Goal: Task Accomplishment & Management: Use online tool/utility

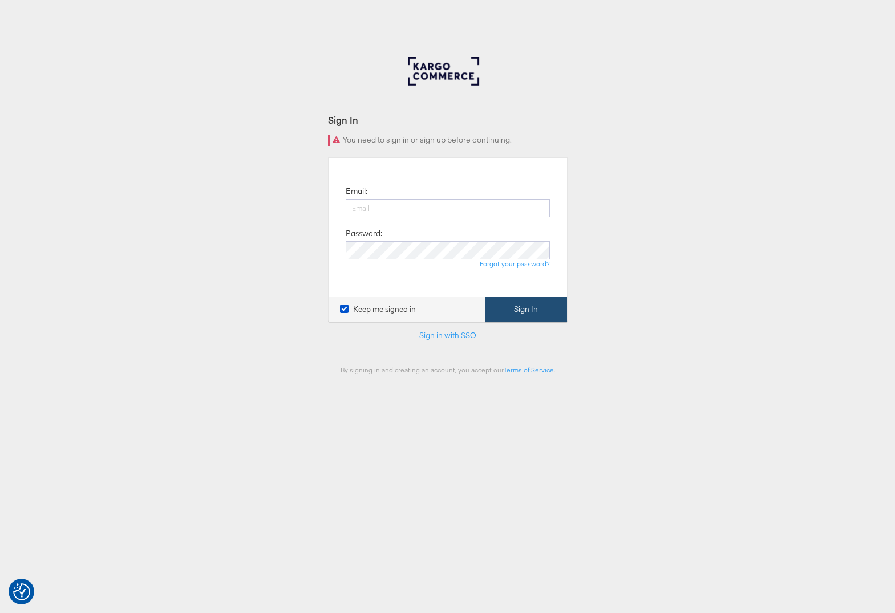
type input "[PERSON_NAME][EMAIL_ADDRESS][PERSON_NAME][DOMAIN_NAME]"
click at [530, 314] on button "Sign In" at bounding box center [526, 310] width 82 height 26
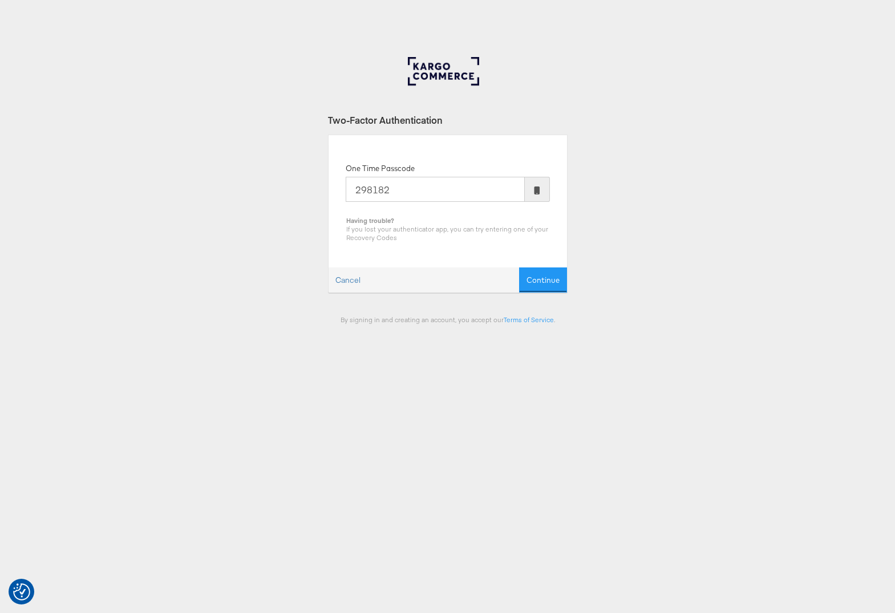
type input "298182"
click at [519, 267] on button "Continue" at bounding box center [543, 280] width 48 height 26
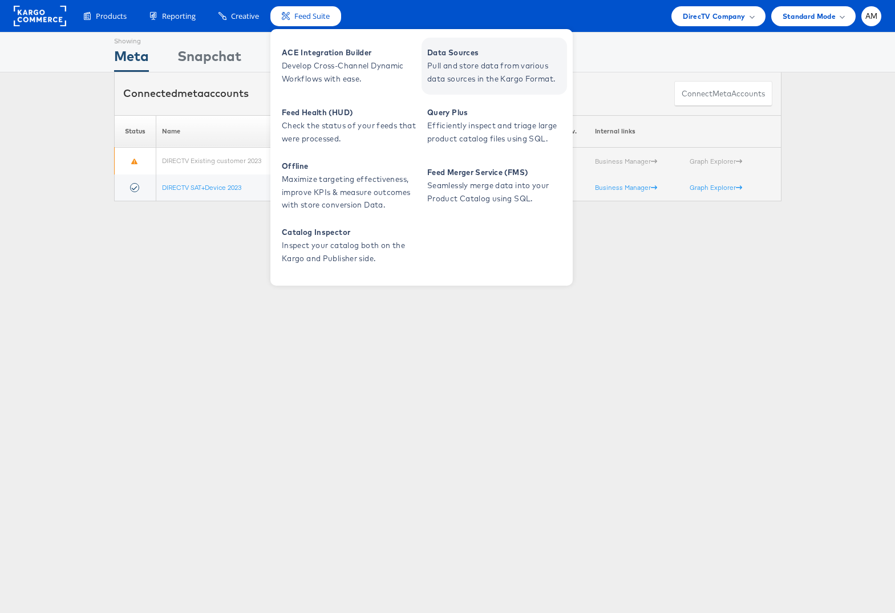
click at [445, 54] on span "Data Sources" at bounding box center [495, 52] width 137 height 13
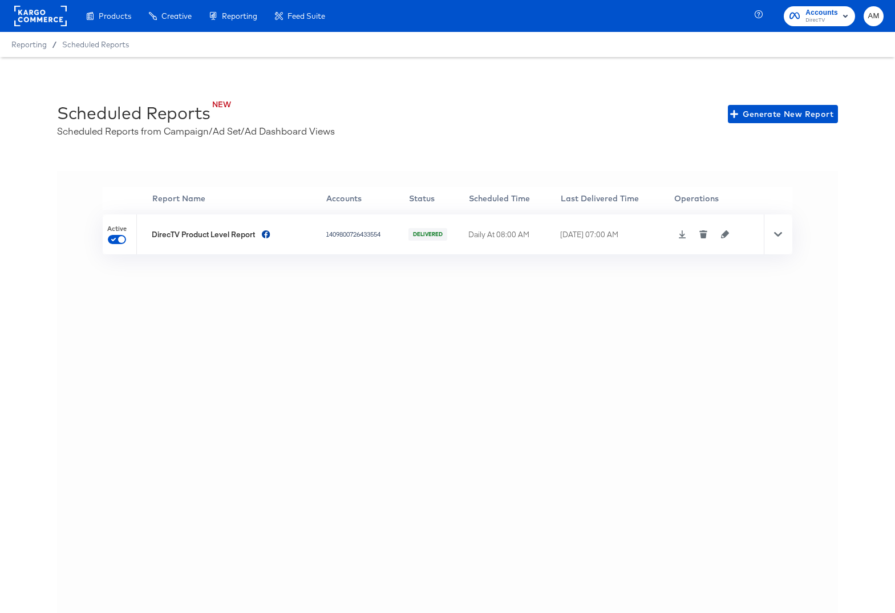
click at [728, 234] on icon "button" at bounding box center [725, 234] width 8 height 8
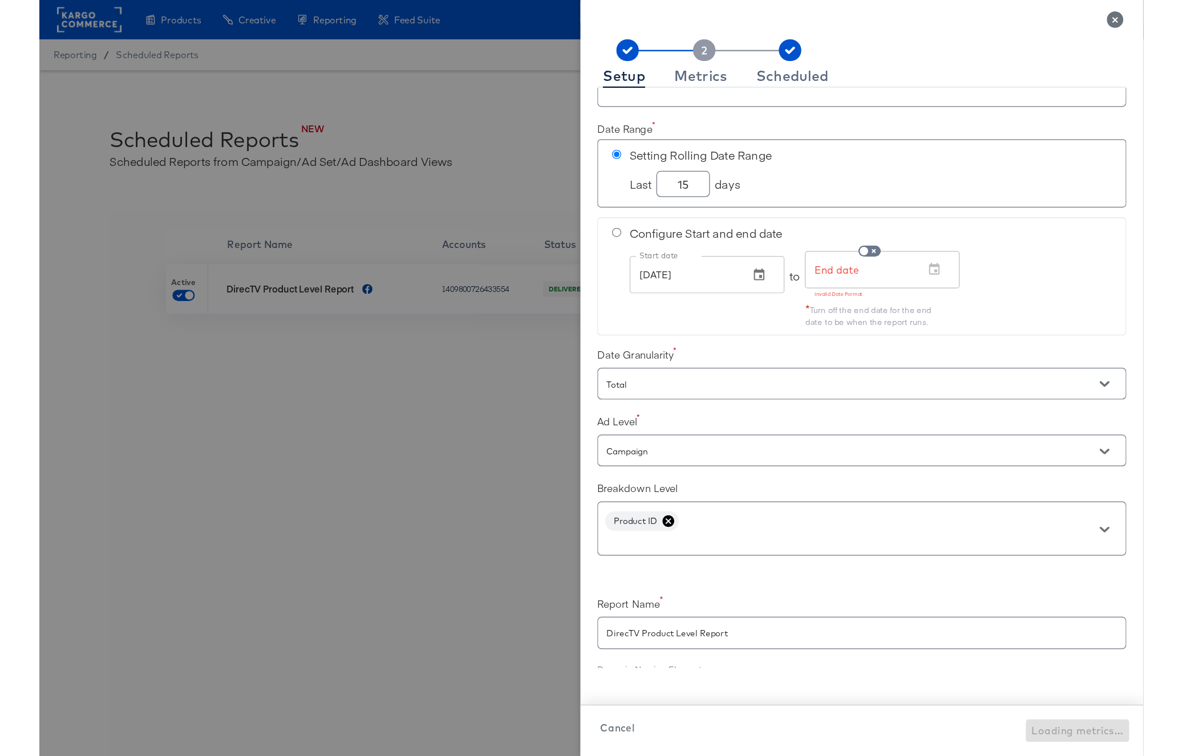
scroll to position [184, 0]
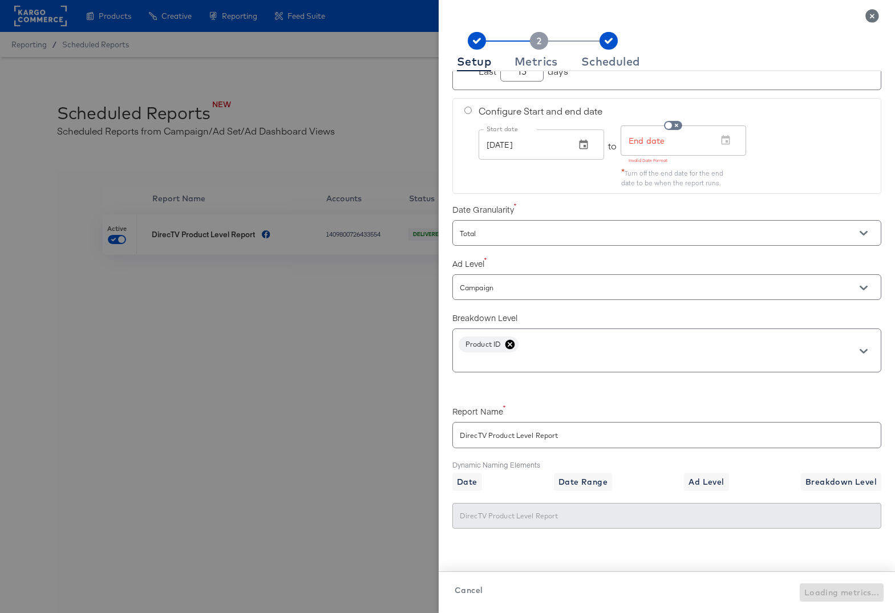
click at [533, 40] on rect at bounding box center [539, 41] width 18 height 18
click at [537, 42] on rect at bounding box center [539, 41] width 18 height 18
click at [536, 60] on div "Metrics" at bounding box center [535, 61] width 43 height 9
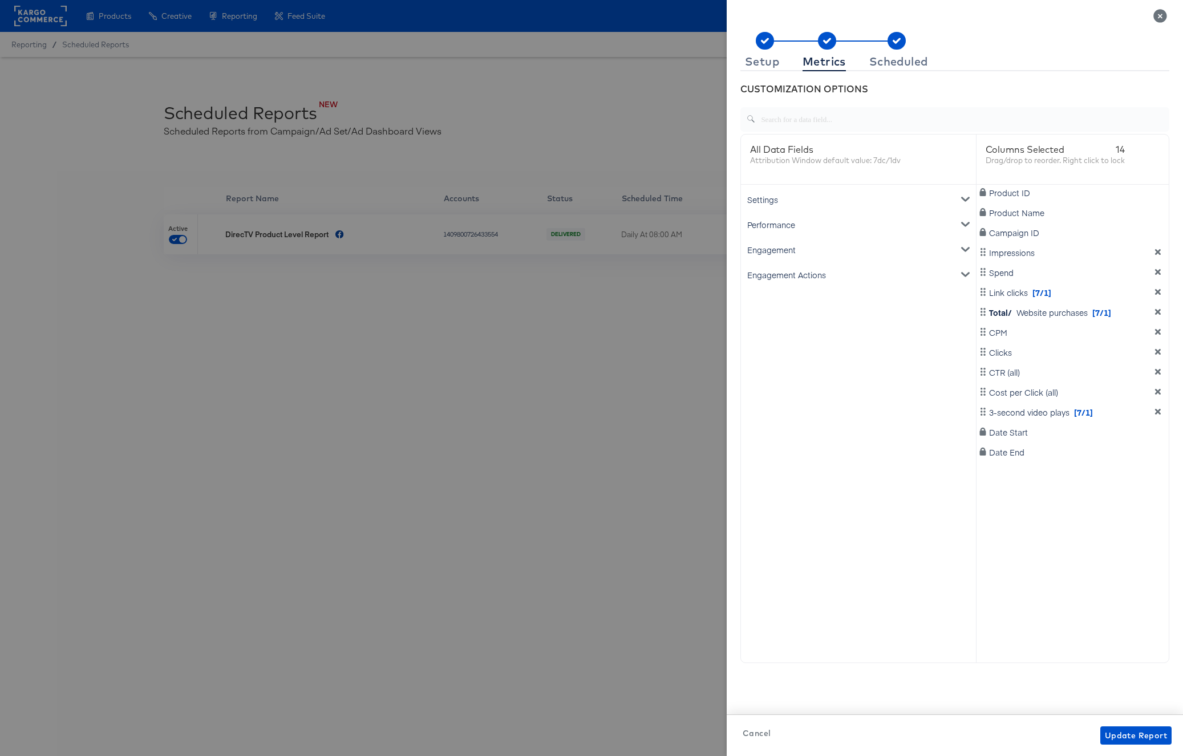
click at [894, 417] on span "3-second video plays [7/1]" at bounding box center [1041, 412] width 104 height 11
click at [788, 273] on div "Engagement Actions" at bounding box center [858, 274] width 230 height 25
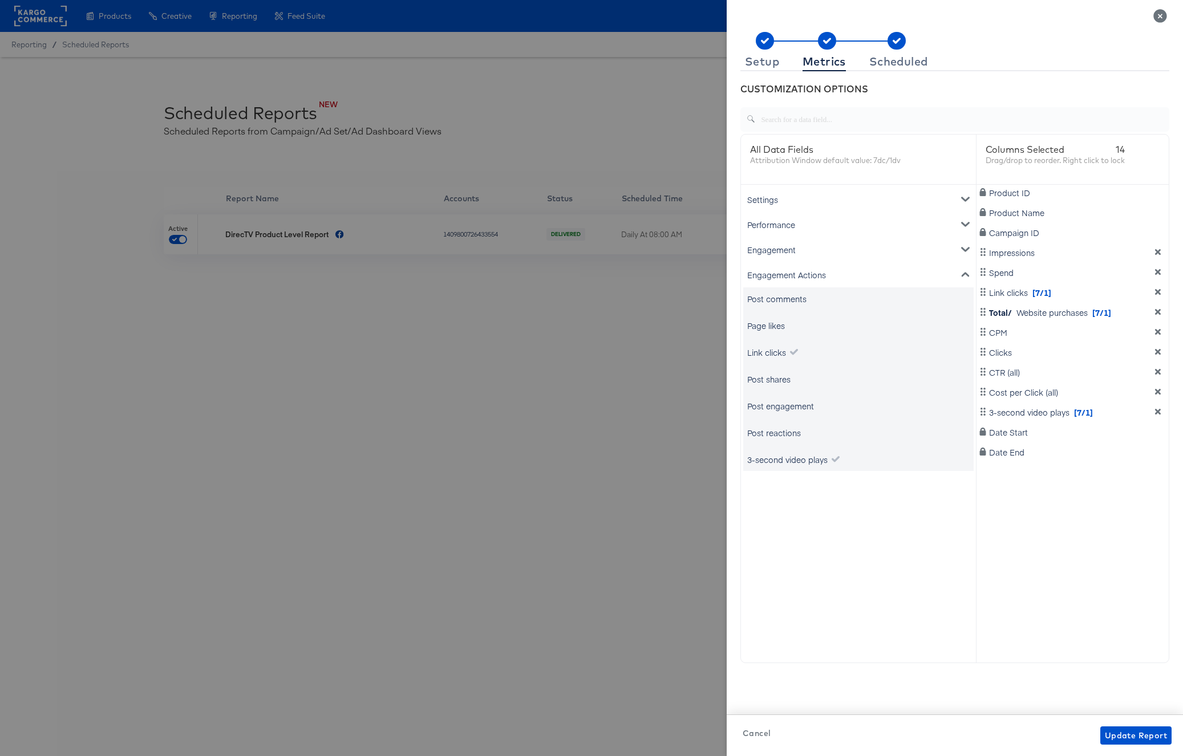
click at [803, 463] on div "3-second video plays" at bounding box center [787, 459] width 80 height 11
click at [894, 498] on icon "metrics-list" at bounding box center [961, 499] width 8 height 8
click at [853, 520] on span "You can not add the same value" at bounding box center [858, 519] width 230 height 11
click at [828, 482] on div "Day Clicks 7" at bounding box center [796, 493] width 99 height 36
click at [831, 498] on icon "Open" at bounding box center [828, 500] width 8 height 5
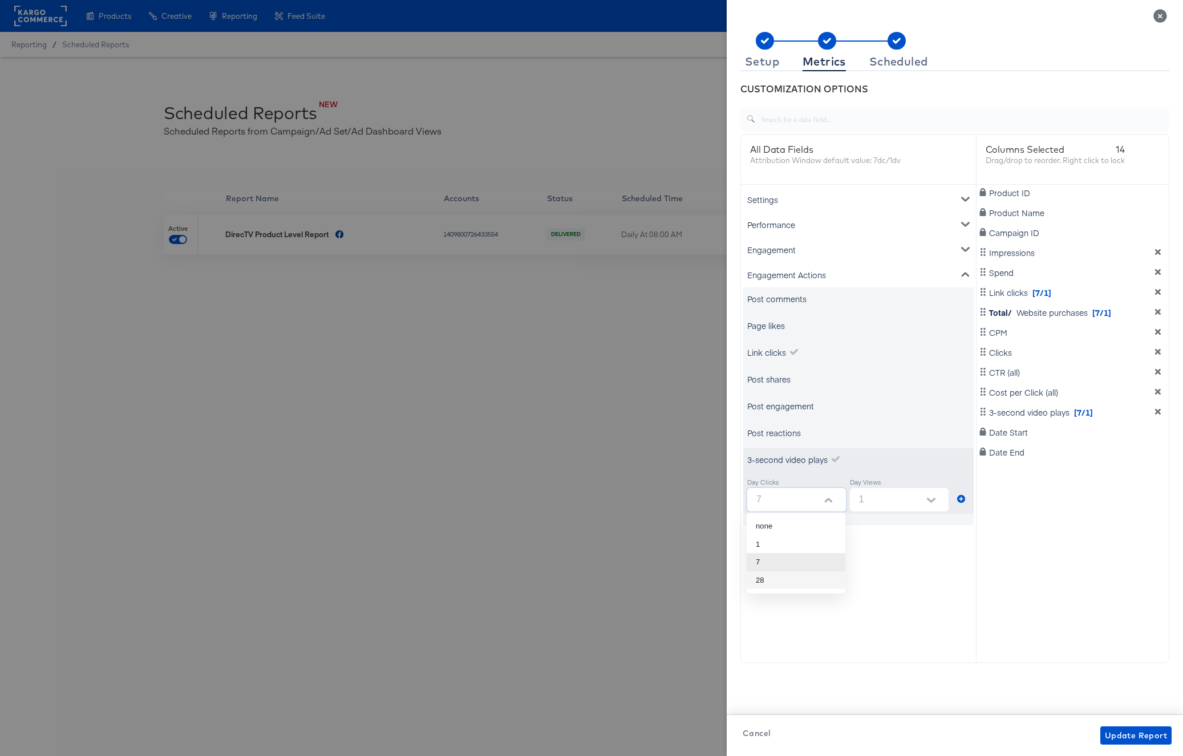
click at [874, 450] on div "3-second video plays" at bounding box center [858, 459] width 230 height 23
click at [780, 228] on div "Performance" at bounding box center [858, 224] width 230 height 25
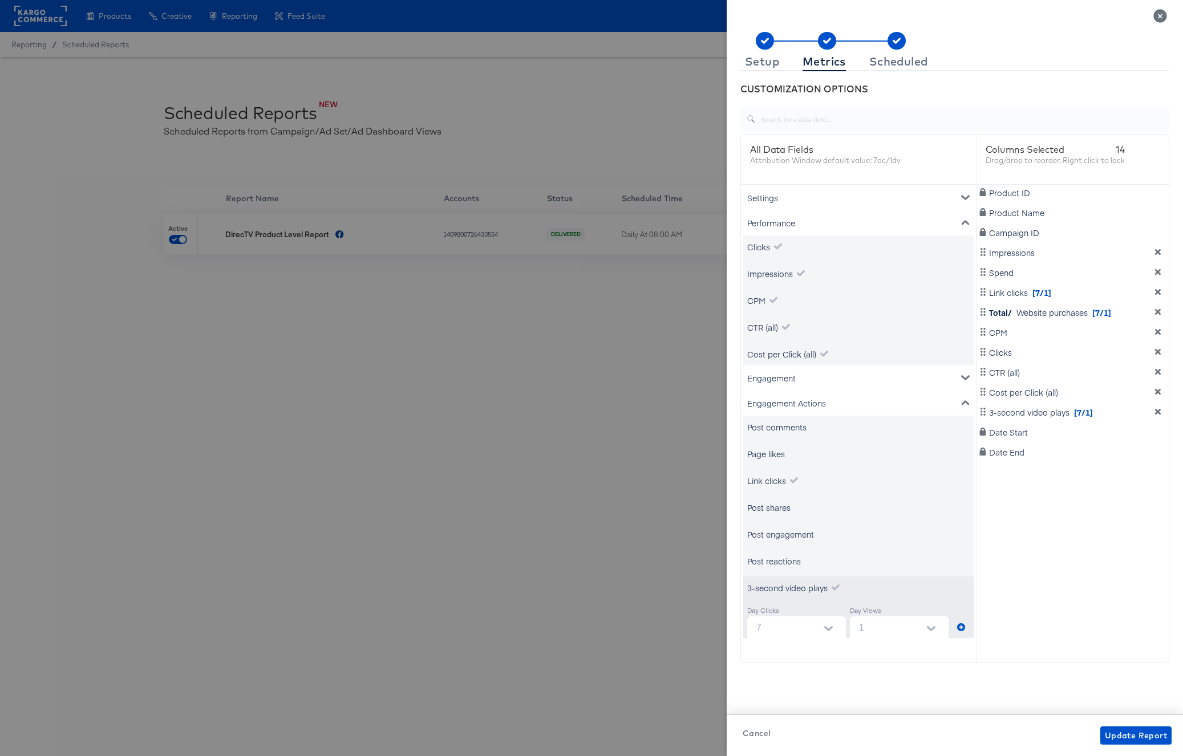
scroll to position [0, 0]
click at [894, 222] on icon "metrics-list" at bounding box center [965, 224] width 8 height 8
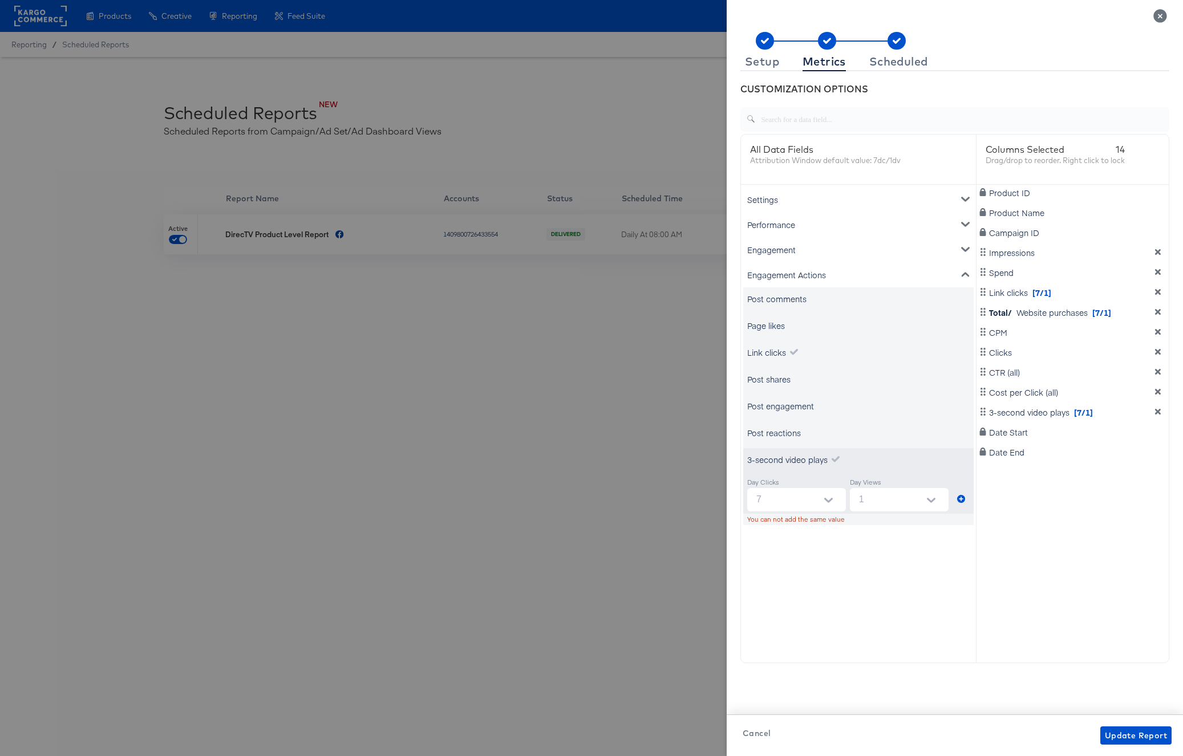
click at [894, 274] on icon "metrics-list" at bounding box center [965, 275] width 8 height 5
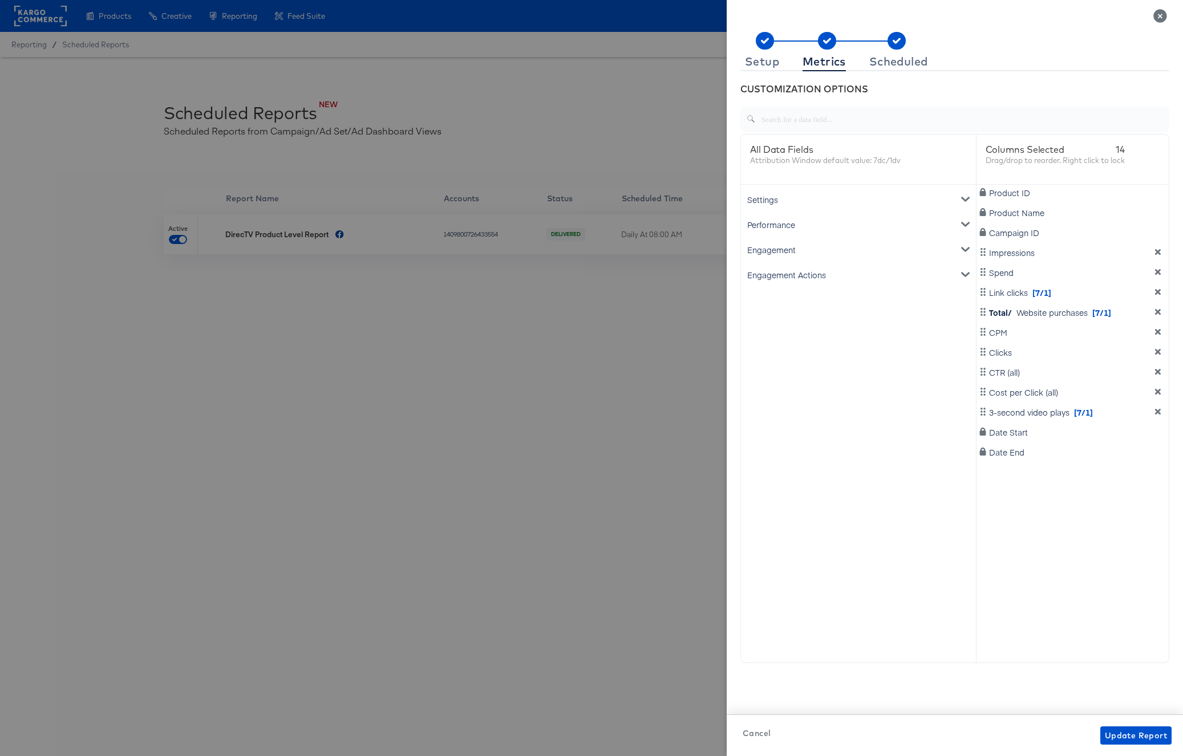
click at [894, 221] on icon "metrics-list" at bounding box center [965, 224] width 8 height 8
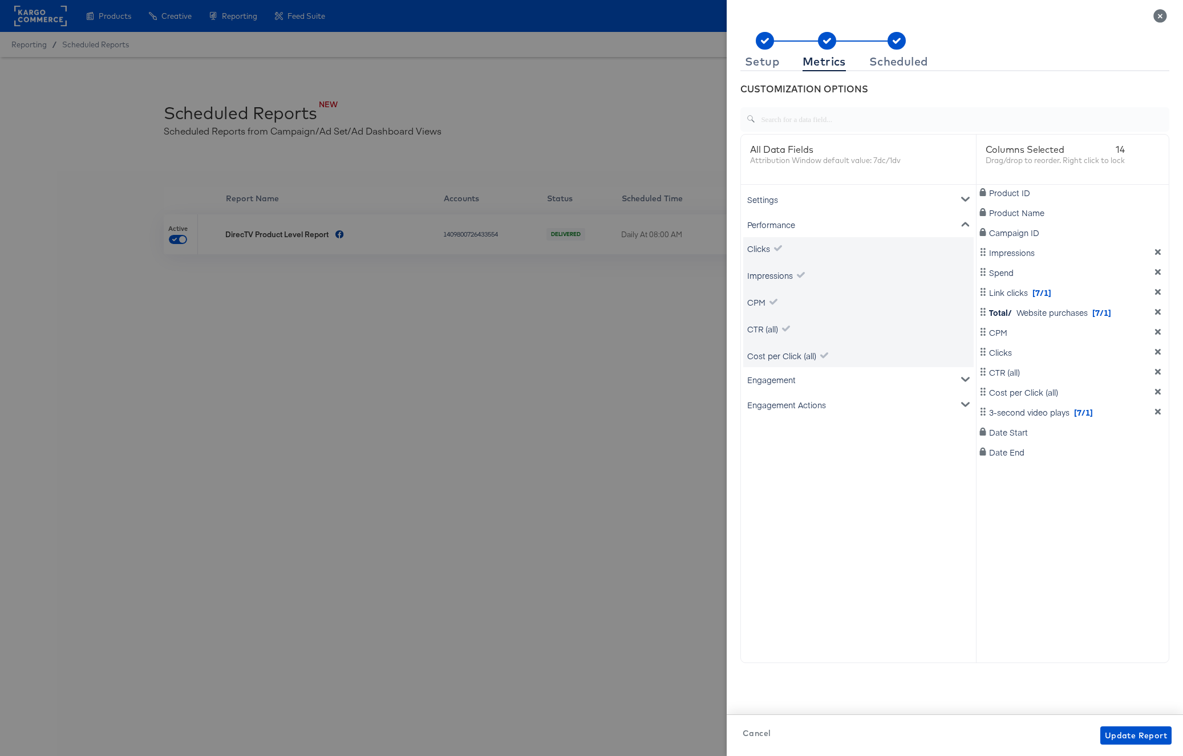
click at [894, 223] on icon "metrics-list" at bounding box center [965, 224] width 8 height 8
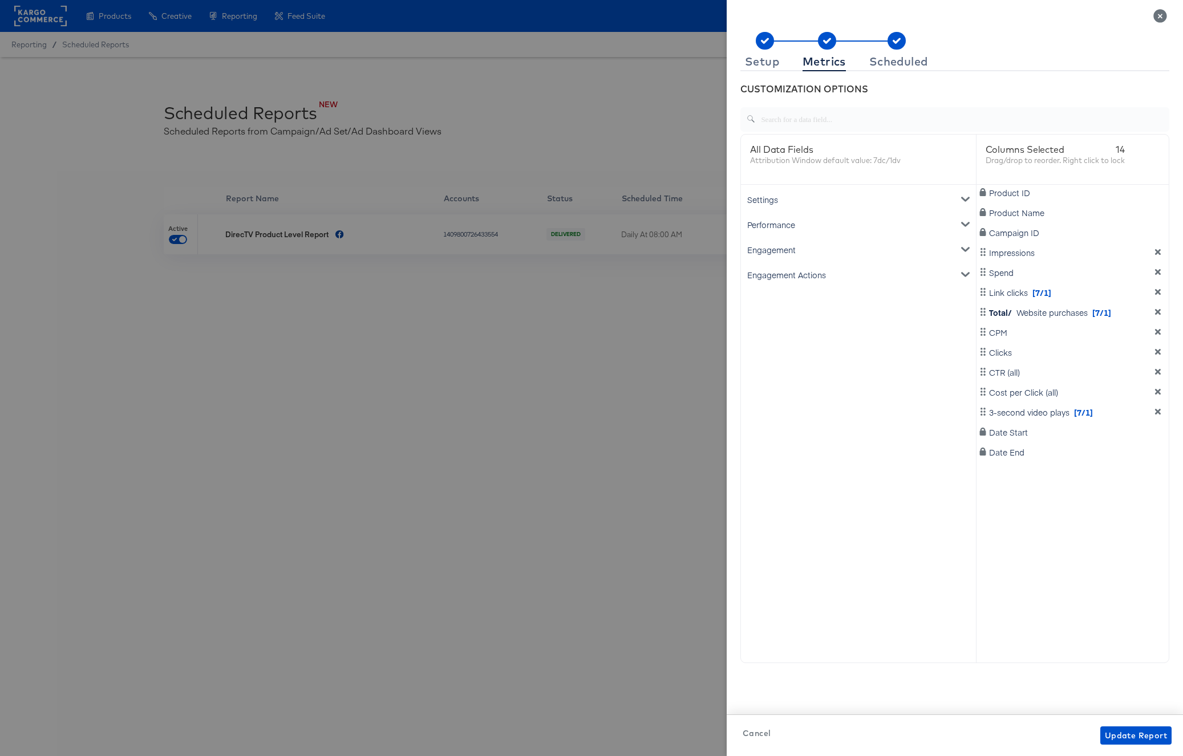
click at [894, 248] on icon "metrics-list" at bounding box center [965, 249] width 8 height 8
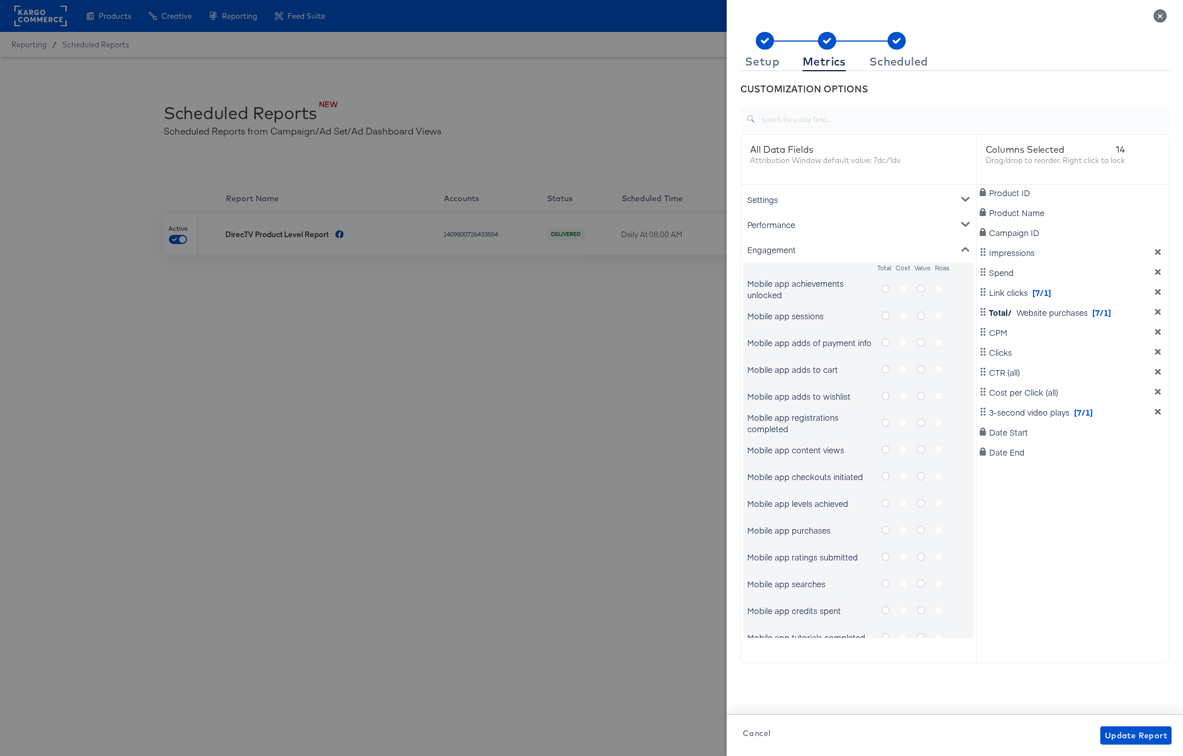
click at [894, 246] on icon "metrics-list" at bounding box center [965, 249] width 8 height 8
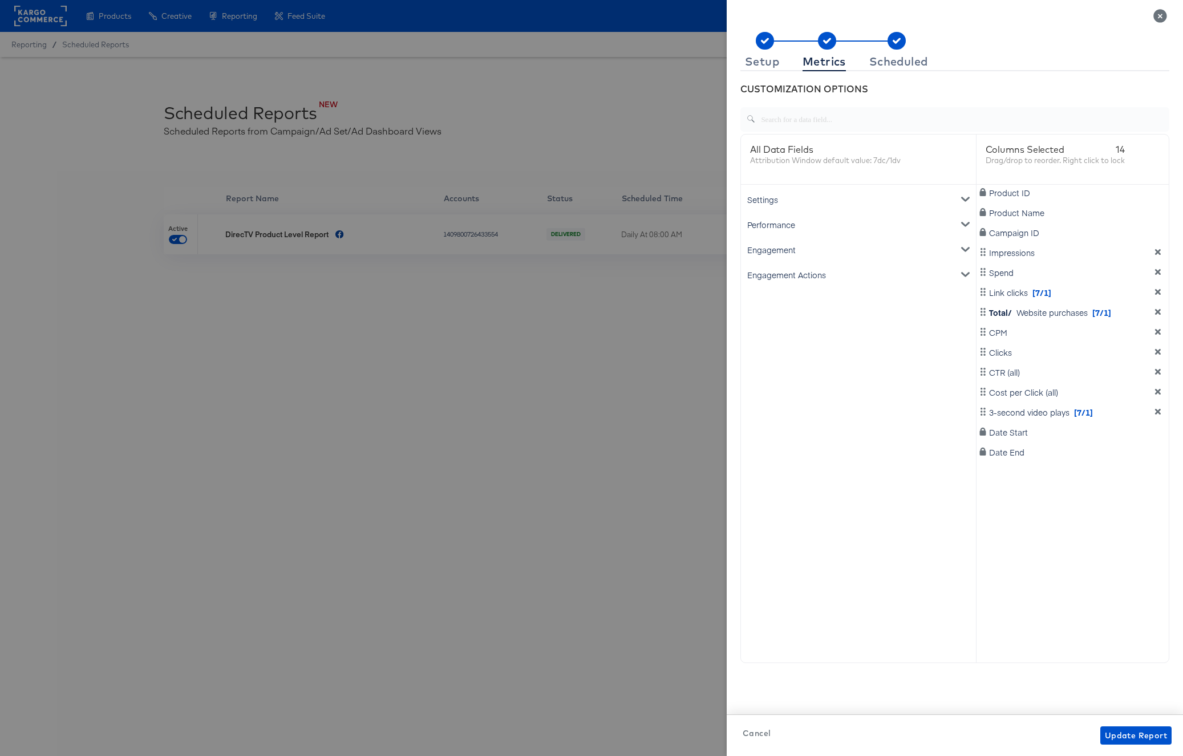
click at [894, 197] on icon "metrics-list" at bounding box center [965, 199] width 8 height 8
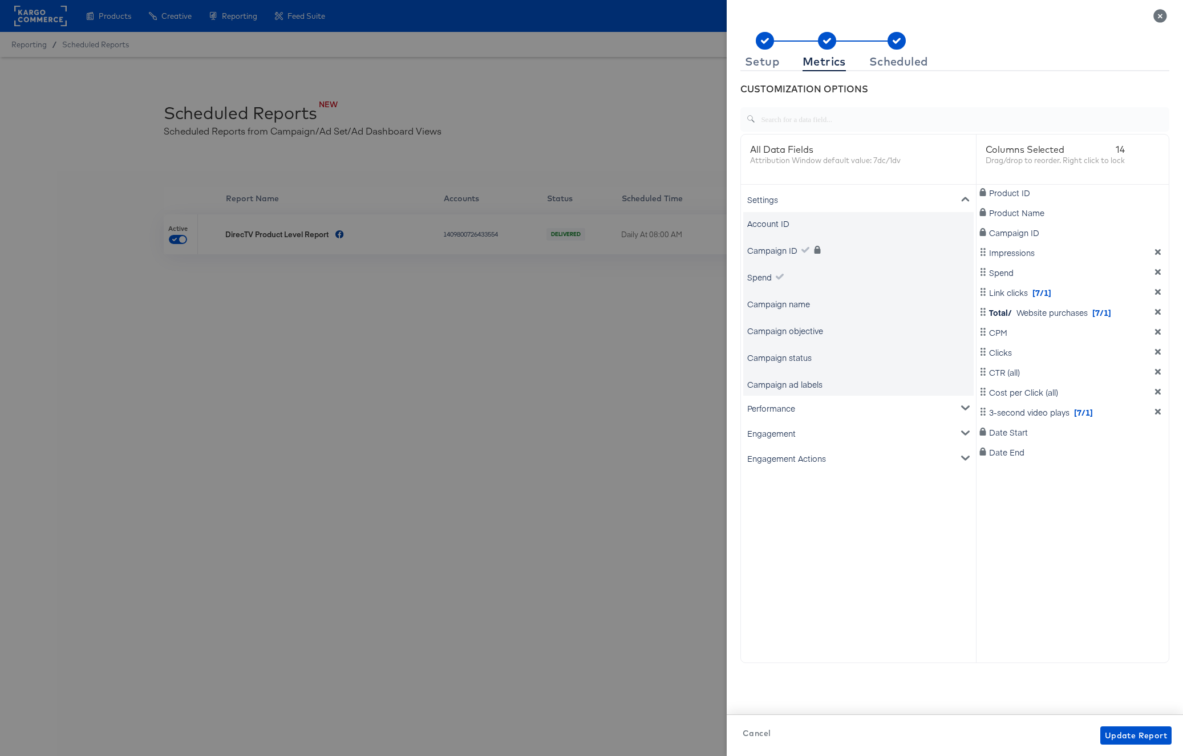
click at [894, 197] on icon "metrics-list" at bounding box center [965, 199] width 8 height 8
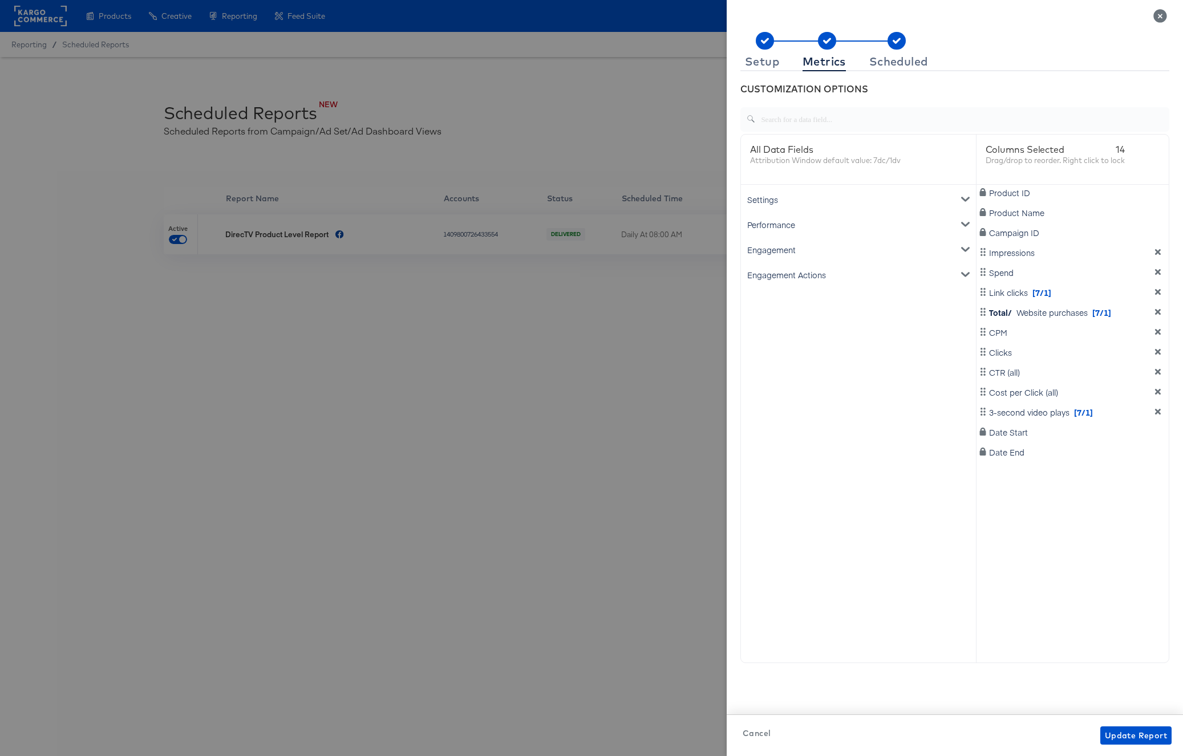
click at [894, 273] on icon "metrics-list" at bounding box center [965, 275] width 8 height 5
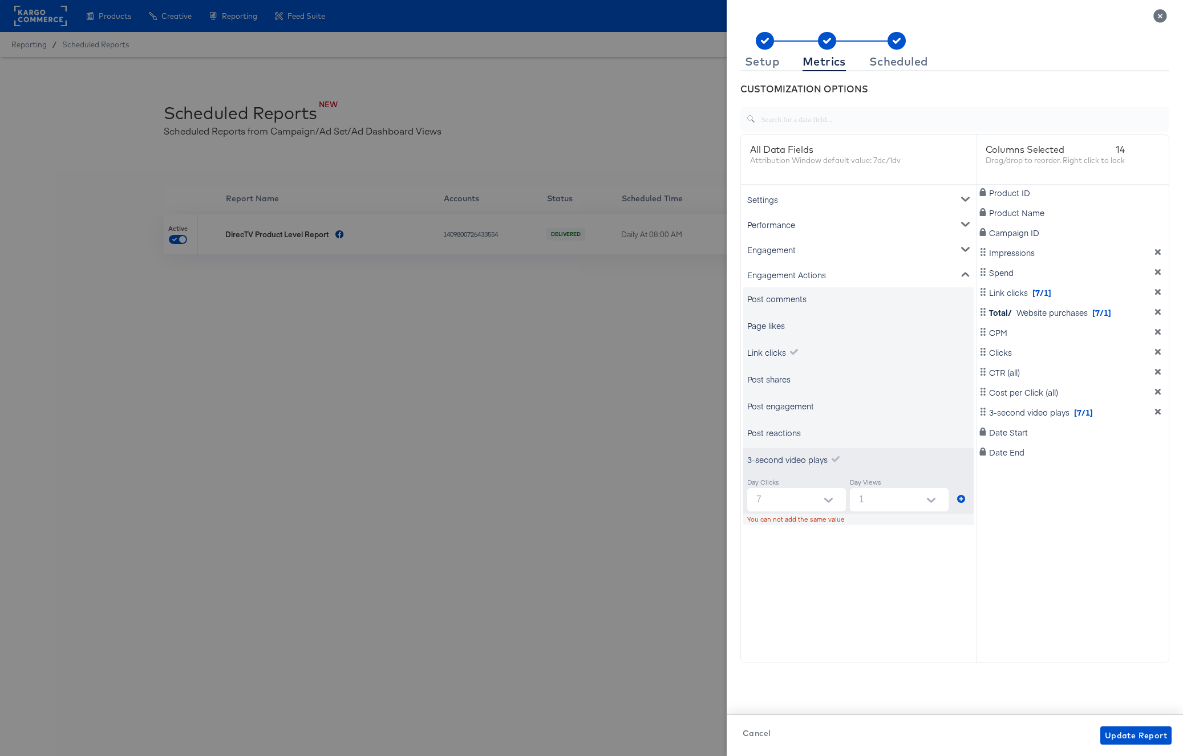
click at [894, 15] on icon "Close" at bounding box center [1160, 16] width 14 height 14
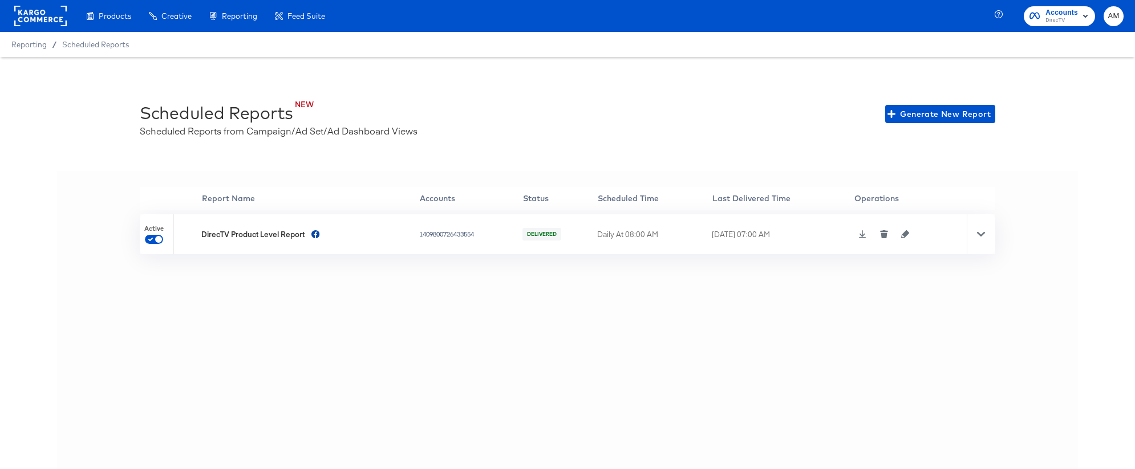
click at [894, 235] on icon "button" at bounding box center [905, 234] width 8 height 8
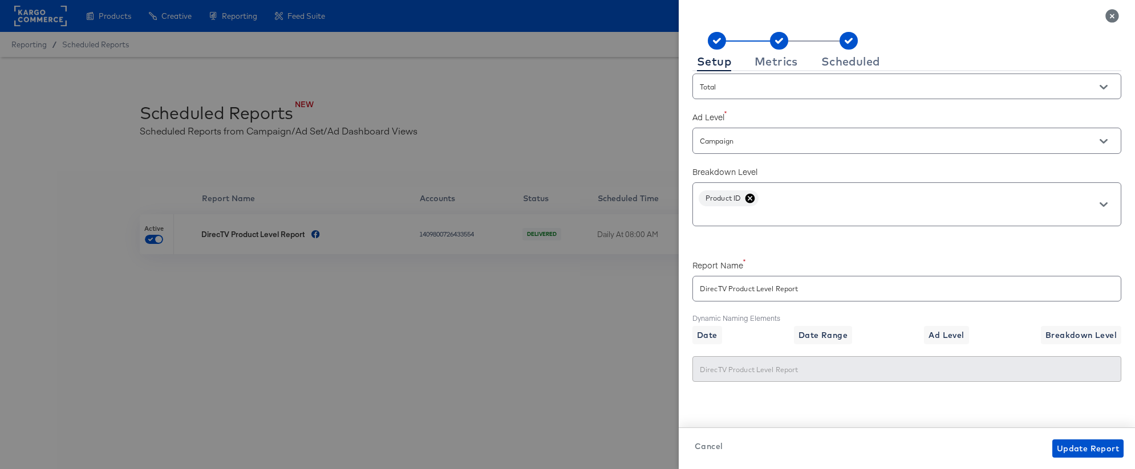
scroll to position [271, 0]
click at [894, 209] on icon "Open" at bounding box center [1104, 208] width 8 height 8
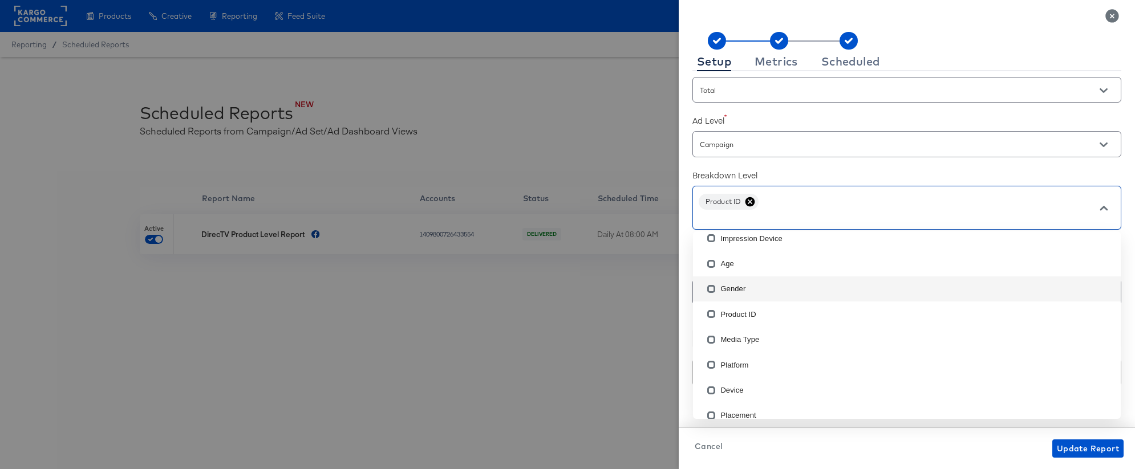
scroll to position [100, 0]
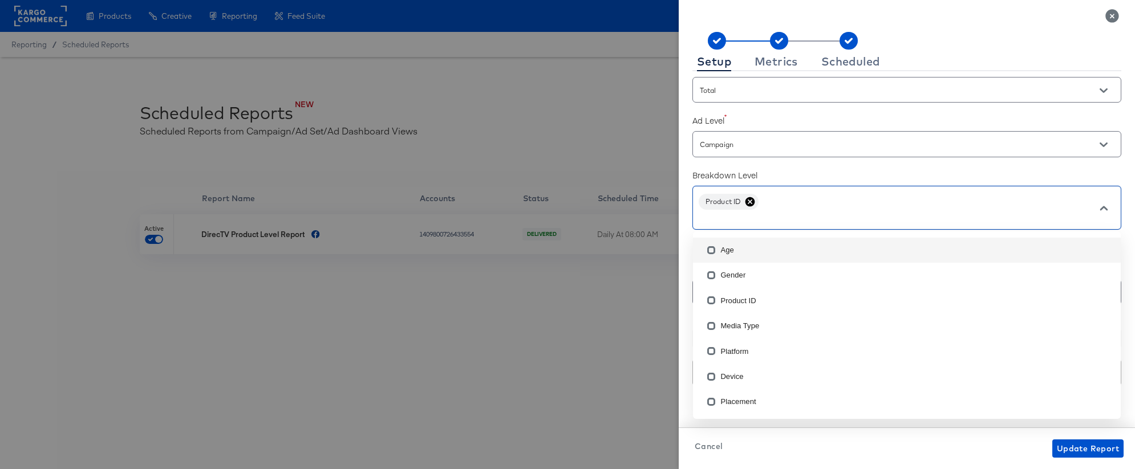
click at [845, 171] on label "Breakdown Level" at bounding box center [906, 174] width 429 height 11
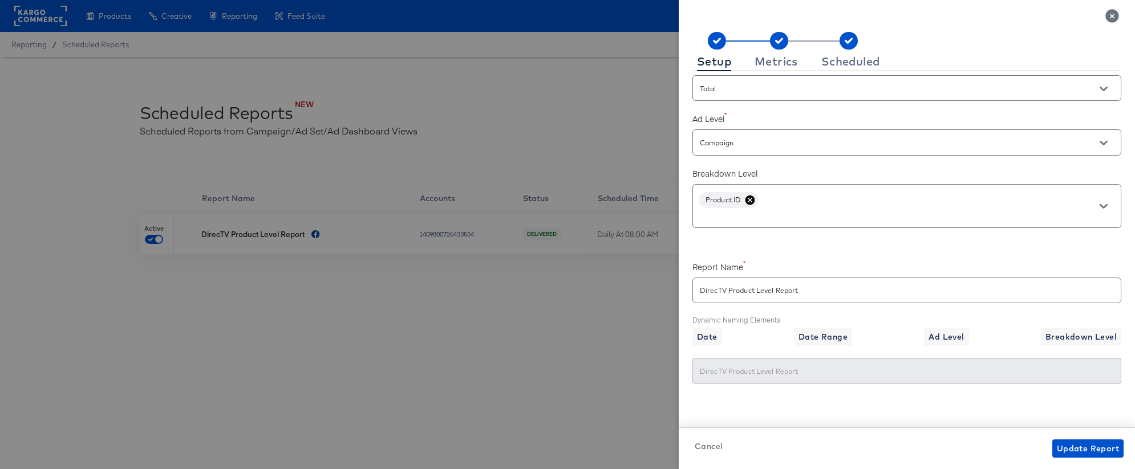
scroll to position [275, 0]
click at [894, 207] on icon "Open" at bounding box center [1104, 205] width 8 height 8
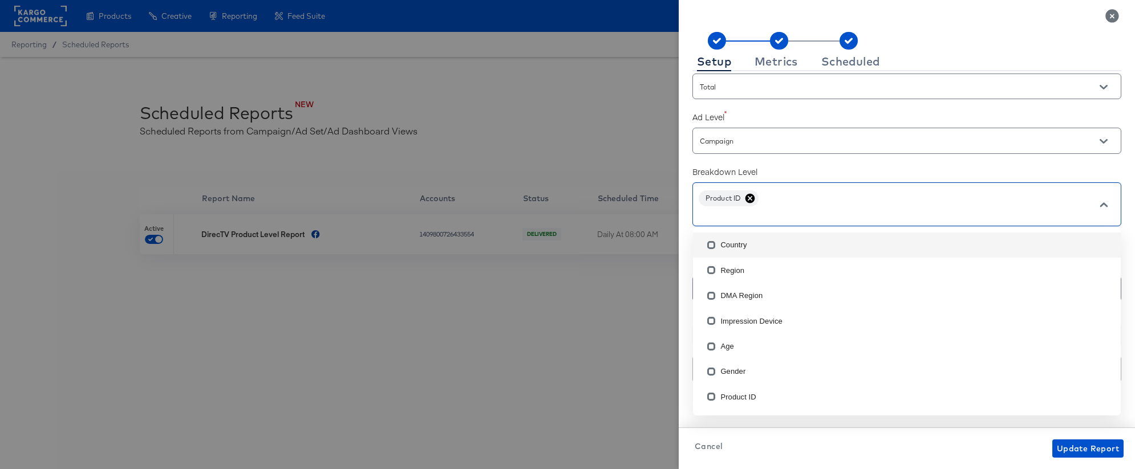
click at [846, 173] on label "Breakdown Level" at bounding box center [906, 171] width 429 height 11
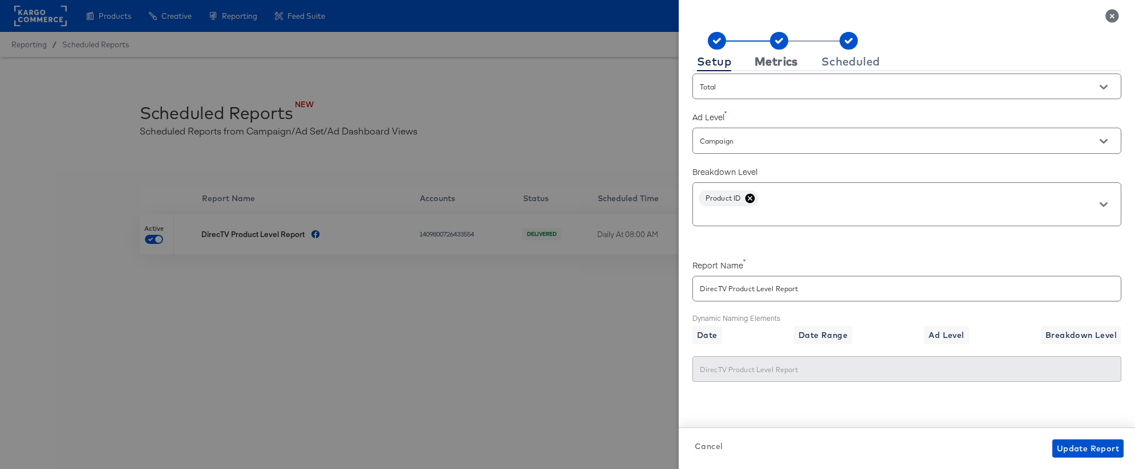
click at [789, 62] on div "Metrics" at bounding box center [776, 61] width 43 height 9
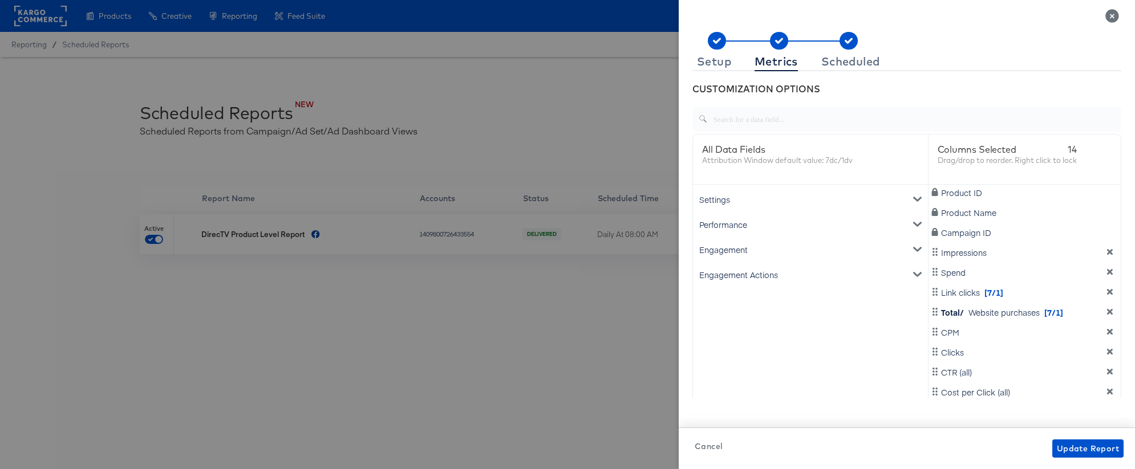
click at [720, 202] on div "Settings" at bounding box center [810, 199] width 230 height 25
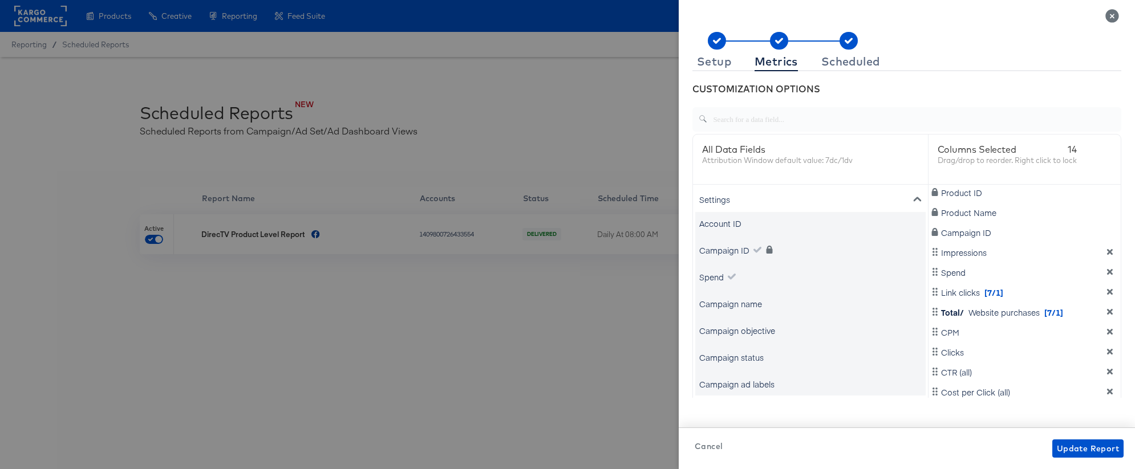
scroll to position [7, 0]
click at [894, 87] on div "CUSTOMIZATION OPTIONS" at bounding box center [906, 89] width 429 height 13
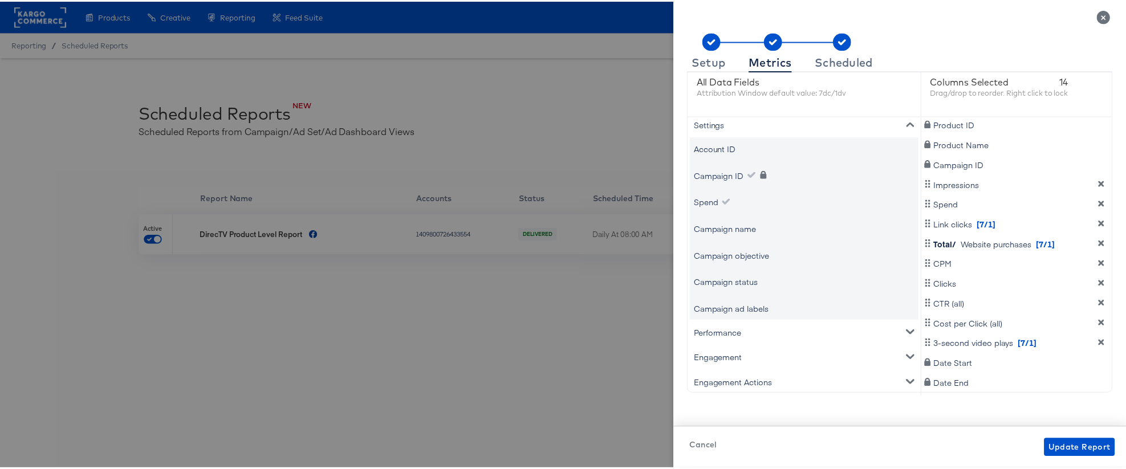
scroll to position [116, 0]
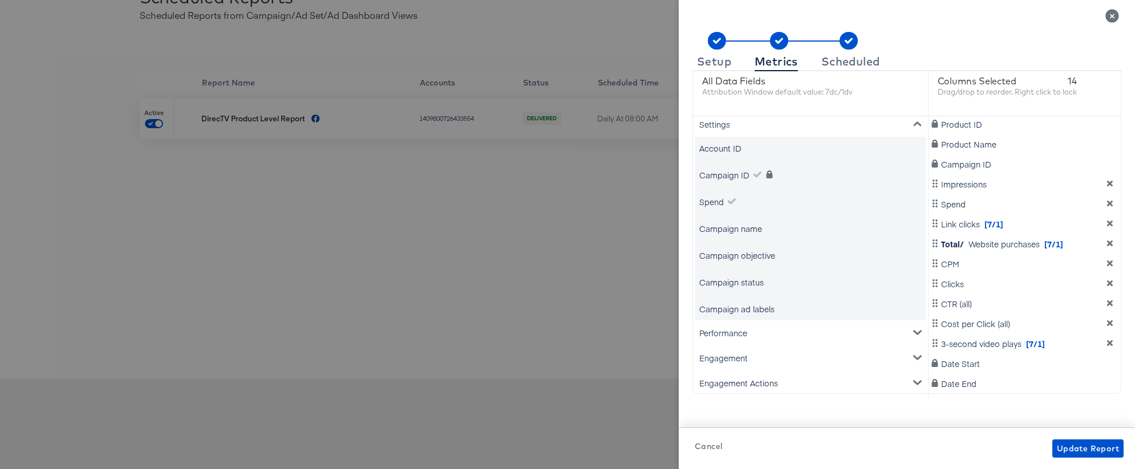
click at [894, 15] on icon "Close" at bounding box center [1112, 16] width 14 height 14
